Goal: Find specific page/section: Locate item on page

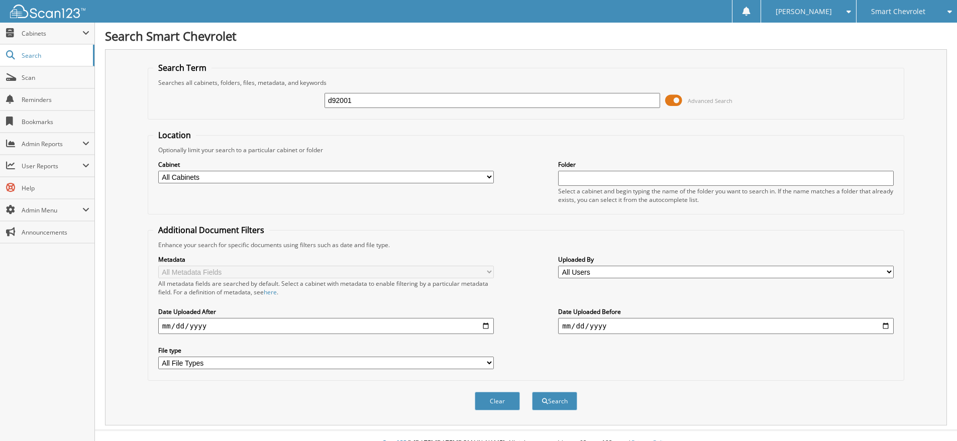
type input "d92001"
click at [532, 392] on button "Search" at bounding box center [554, 401] width 45 height 19
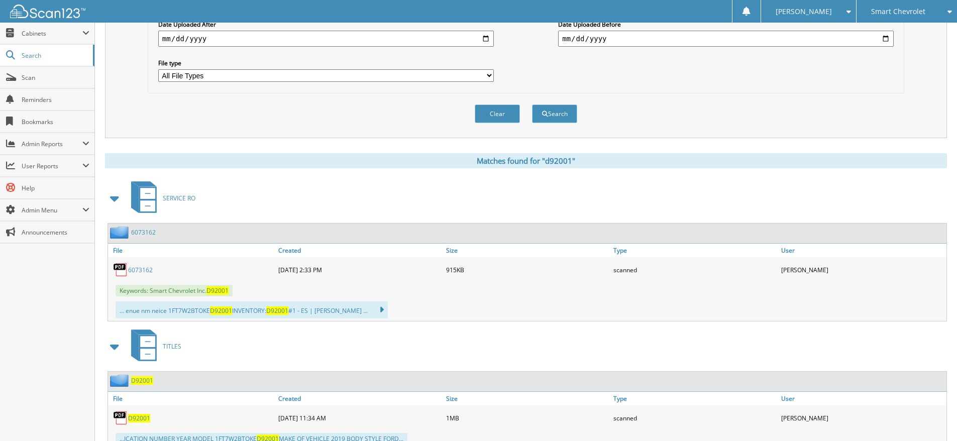
scroll to position [325, 0]
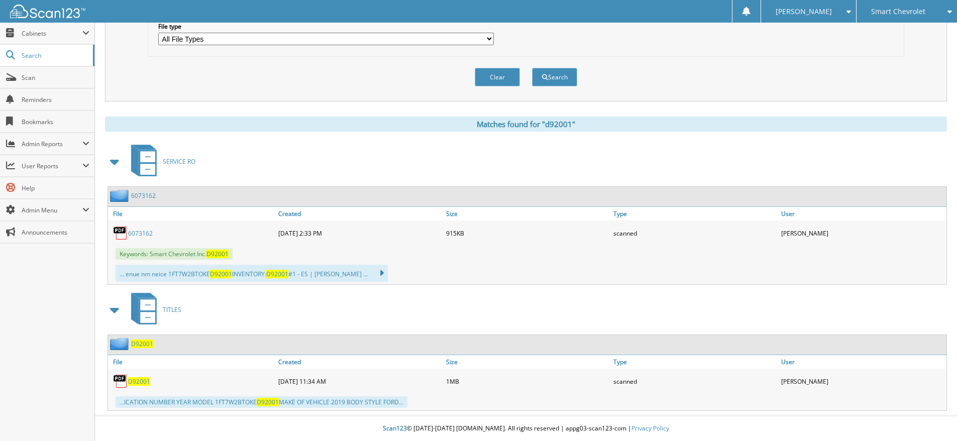
click at [132, 383] on span "D92001" at bounding box center [139, 381] width 22 height 9
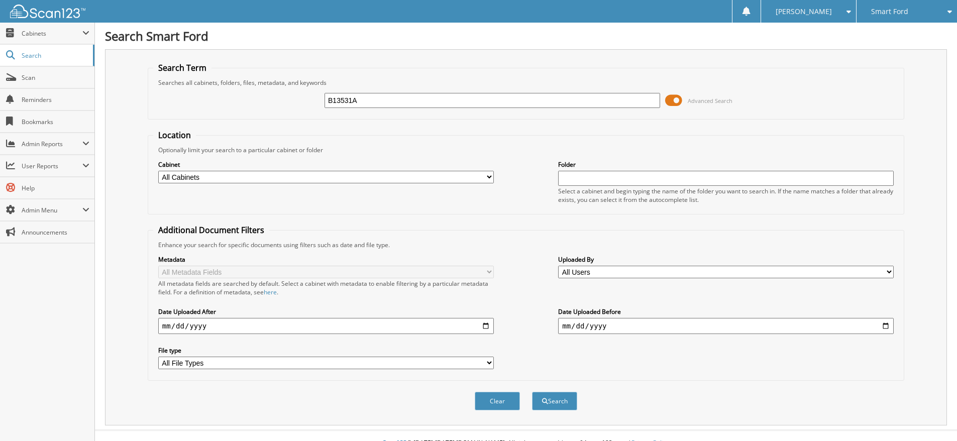
type input "B13531A"
click at [532, 392] on button "Search" at bounding box center [554, 401] width 45 height 19
click at [340, 104] on input "B13531A" at bounding box center [493, 100] width 336 height 15
type input "d40391"
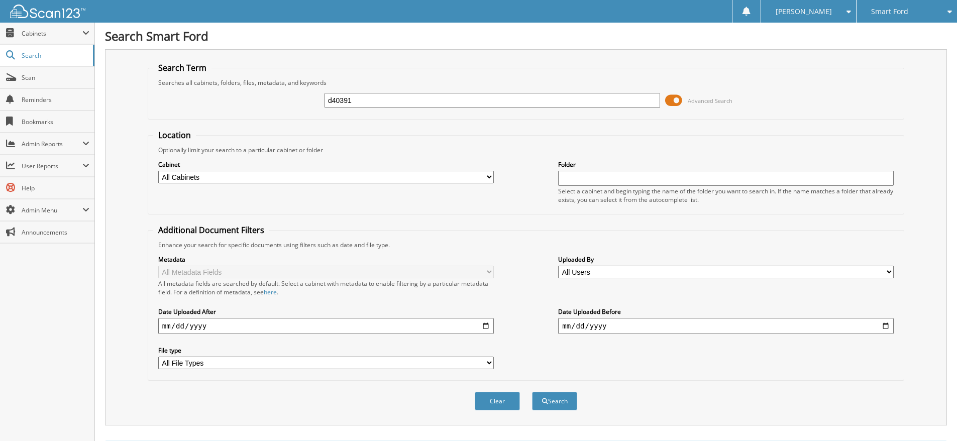
click at [532, 392] on button "Search" at bounding box center [554, 401] width 45 height 19
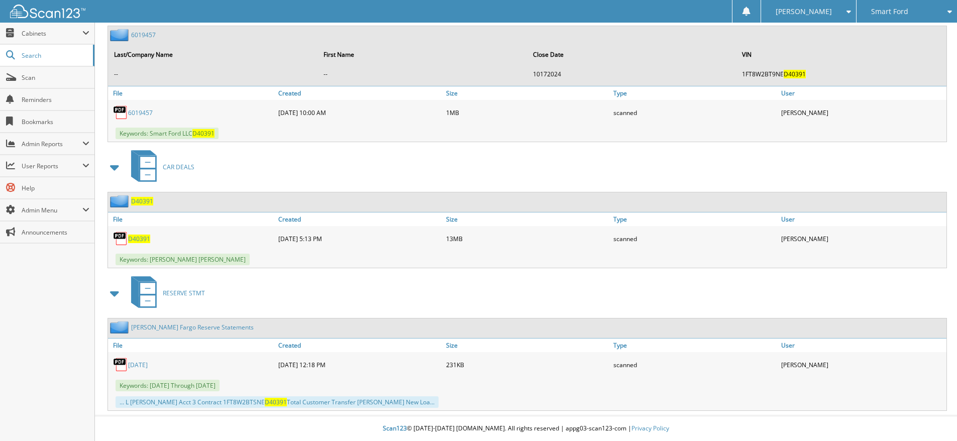
scroll to position [899, 0]
click at [139, 238] on span "D40391" at bounding box center [139, 239] width 22 height 9
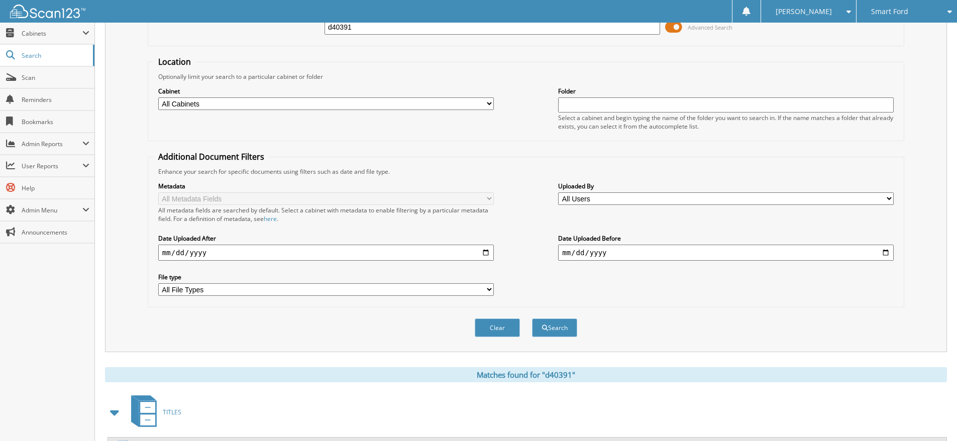
scroll to position [0, 0]
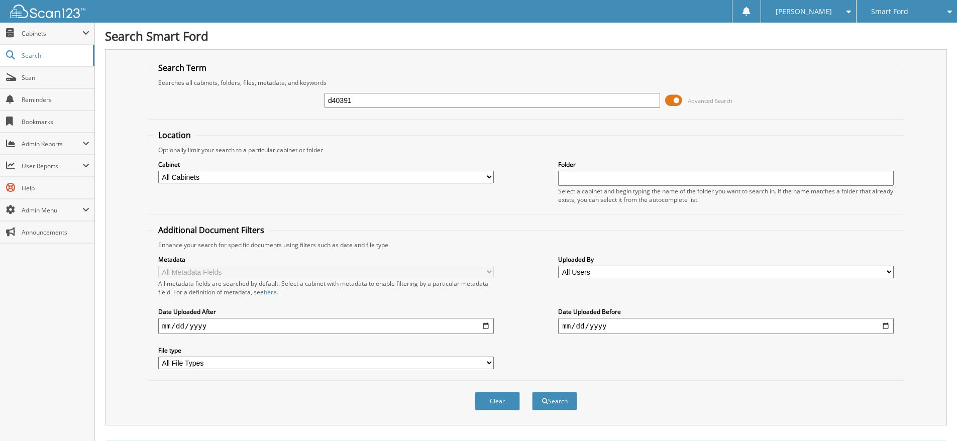
click at [359, 96] on input "d40391" at bounding box center [493, 100] width 336 height 15
type input "113429"
click at [532, 392] on button "Search" at bounding box center [554, 401] width 45 height 19
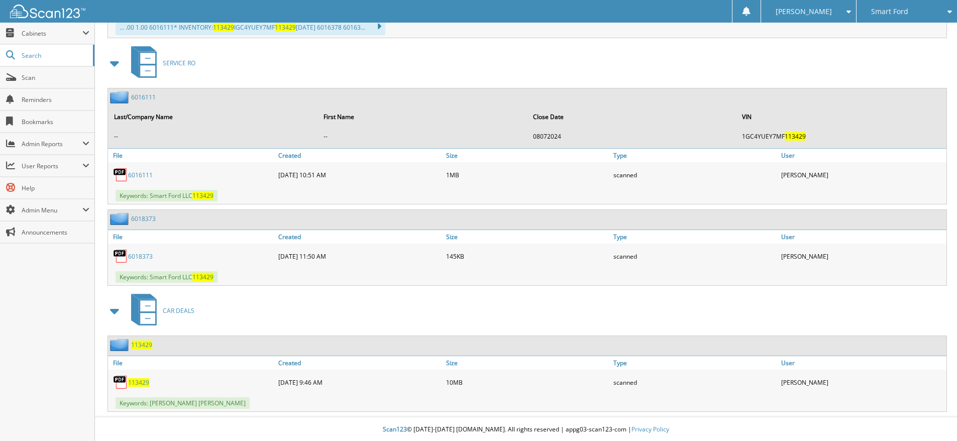
scroll to position [1143, 0]
click at [140, 381] on span "113429" at bounding box center [138, 381] width 21 height 9
